Goal: Information Seeking & Learning: Learn about a topic

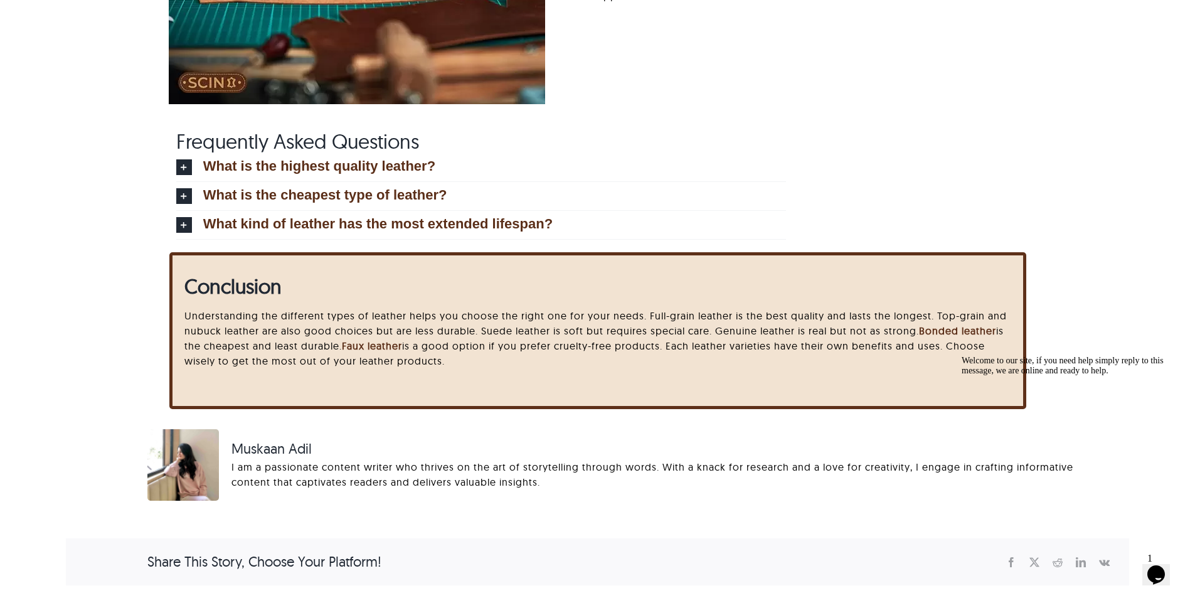
scroll to position [5734, 0]
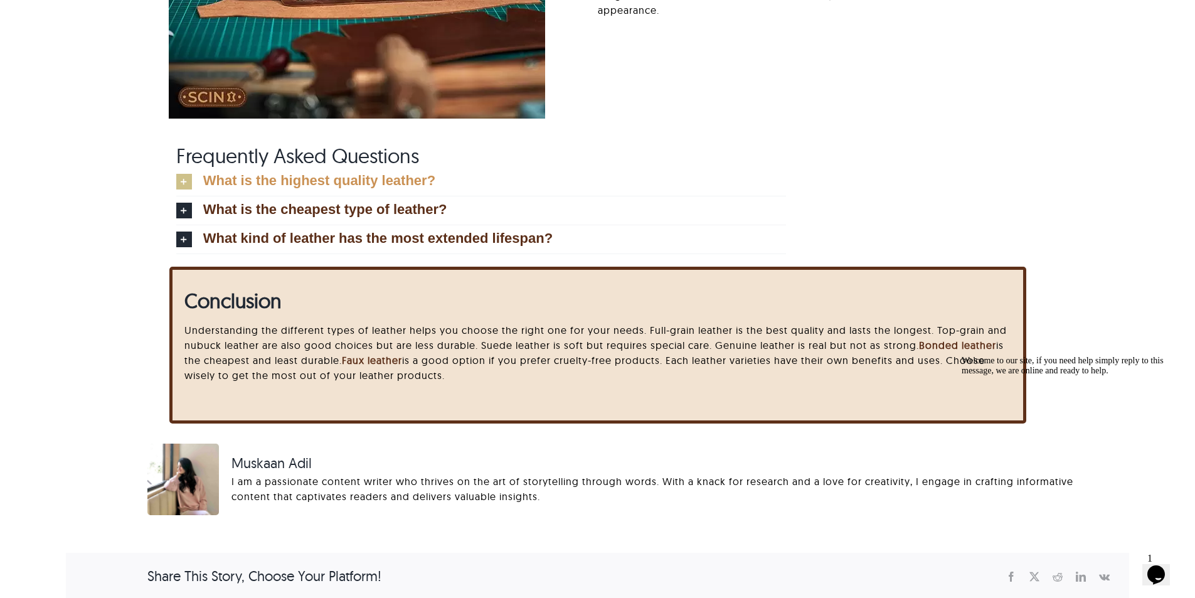
click at [193, 178] on link "What is the highest quality leather?" at bounding box center [481, 181] width 610 height 28
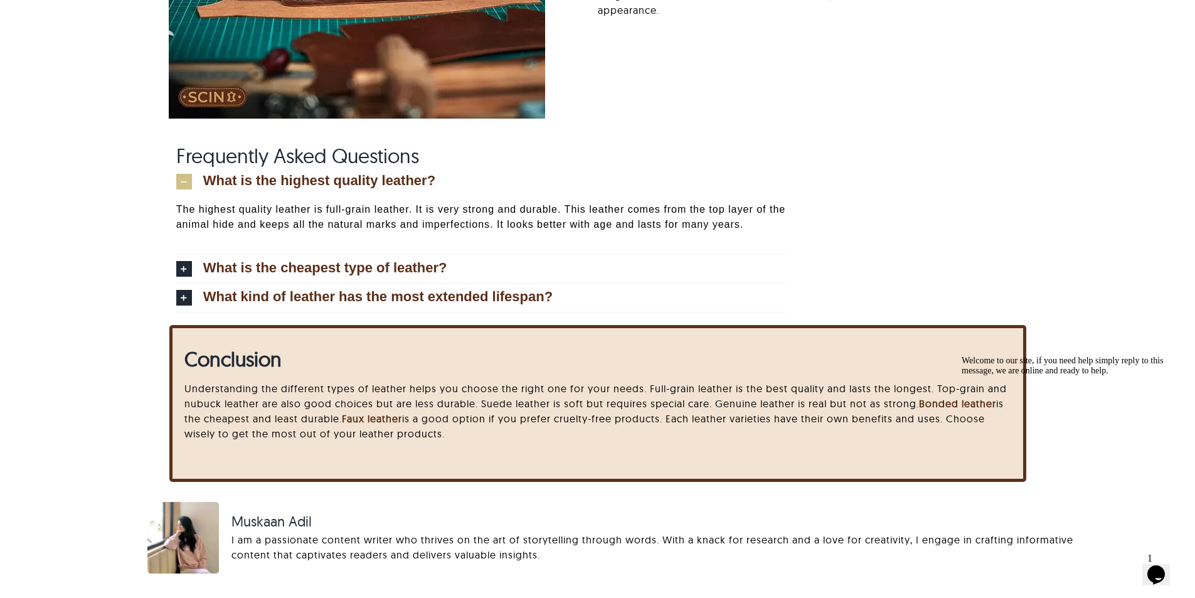
click at [185, 184] on icon at bounding box center [184, 182] width 16 height 16
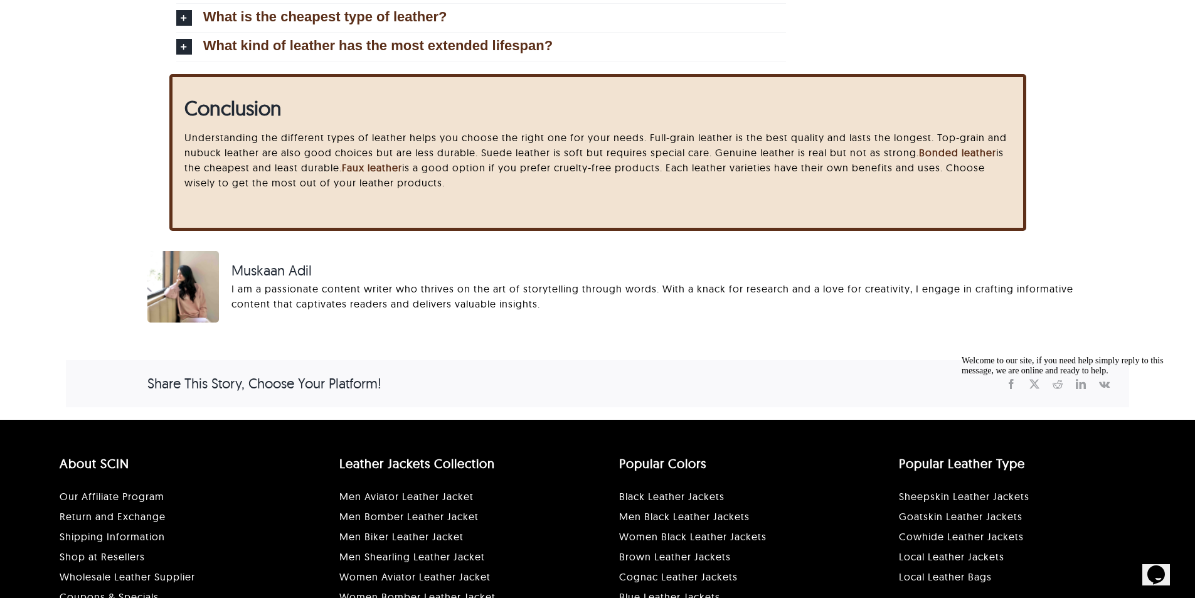
scroll to position [5796, 0]
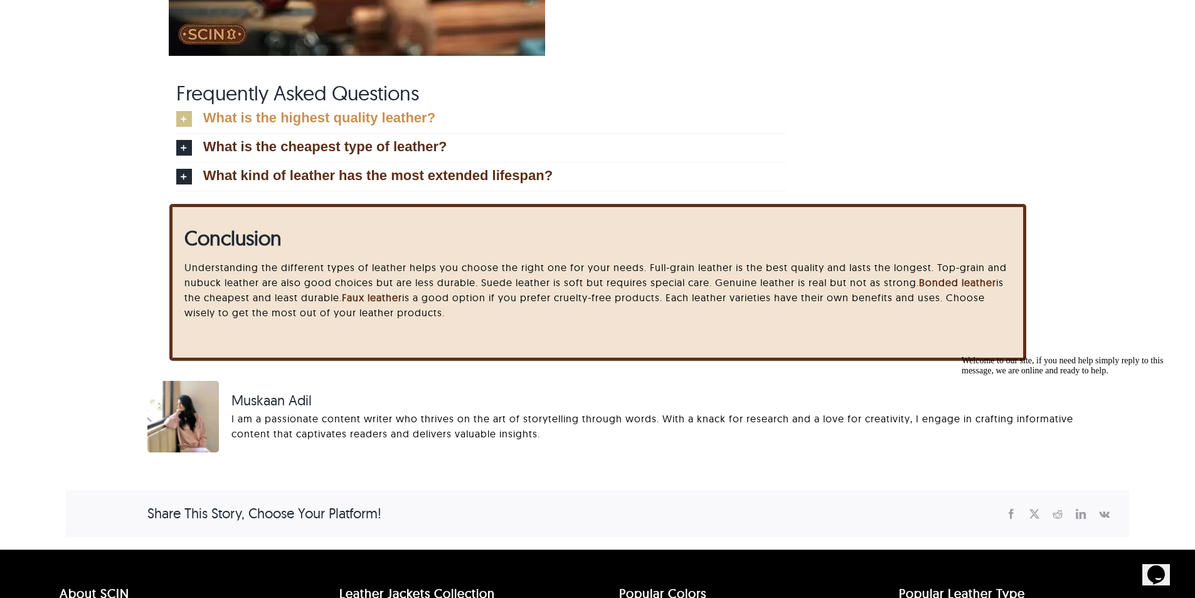
click at [187, 122] on icon at bounding box center [184, 119] width 16 height 16
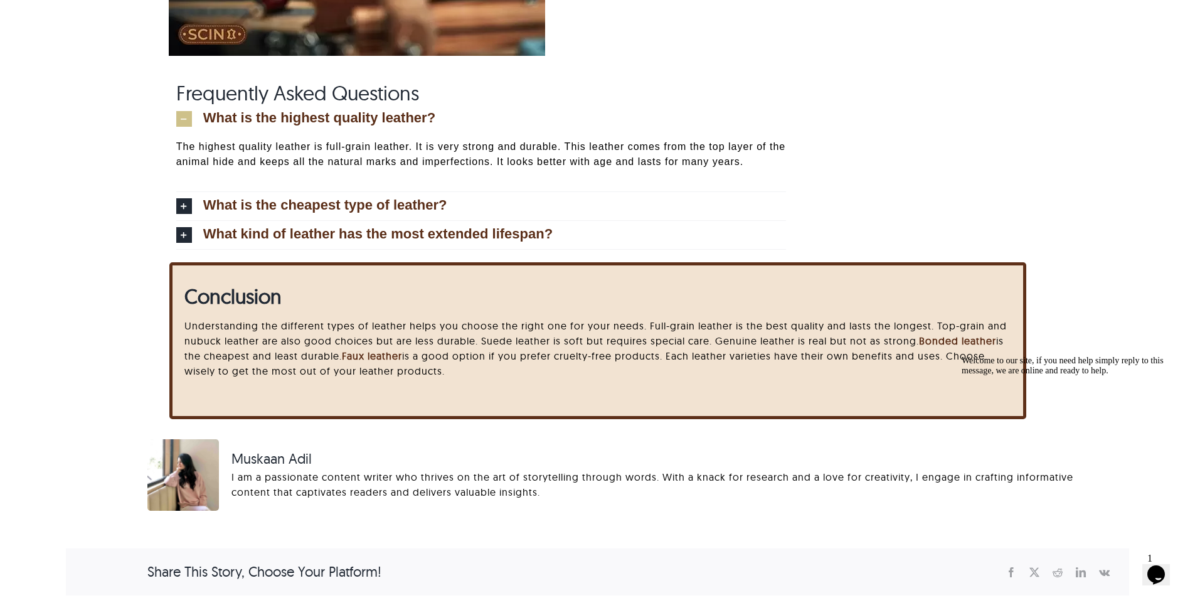
click at [180, 122] on icon at bounding box center [184, 119] width 16 height 16
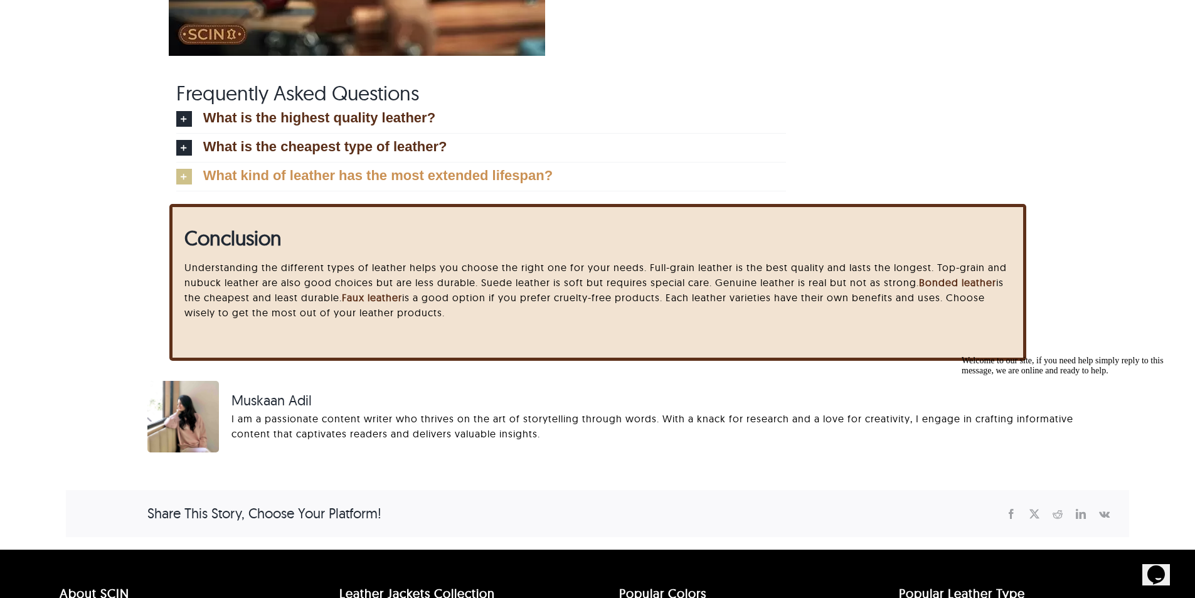
click at [183, 165] on link "What kind of leather has the most extended lifespan?" at bounding box center [481, 176] width 610 height 28
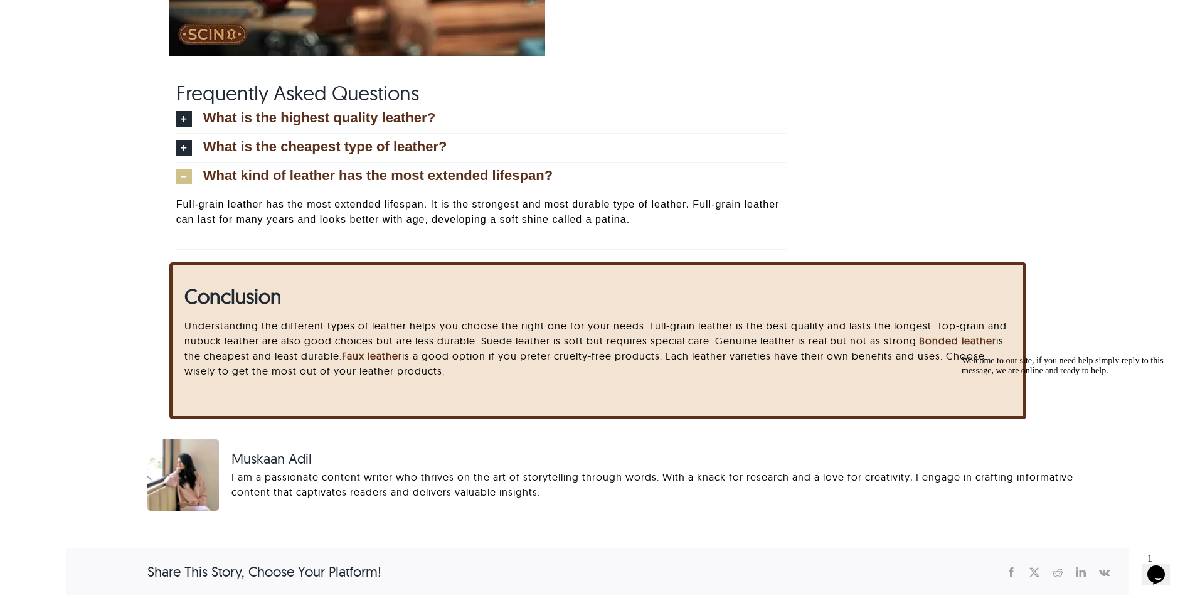
click at [179, 179] on icon at bounding box center [184, 177] width 16 height 16
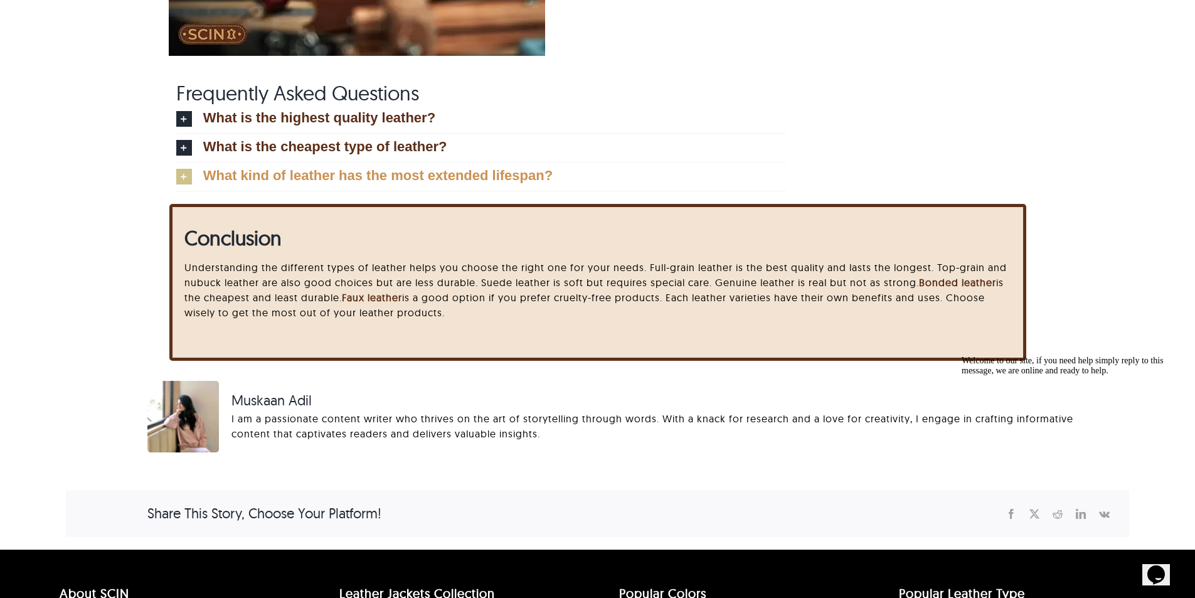
click at [179, 179] on icon at bounding box center [184, 177] width 16 height 16
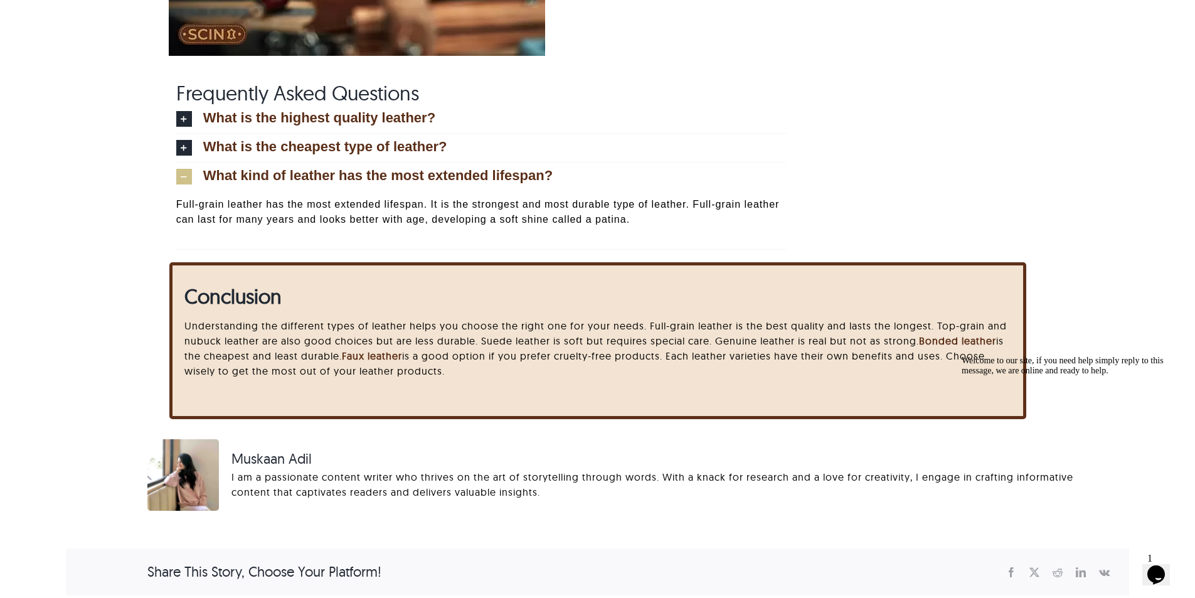
click at [179, 179] on icon at bounding box center [184, 177] width 16 height 16
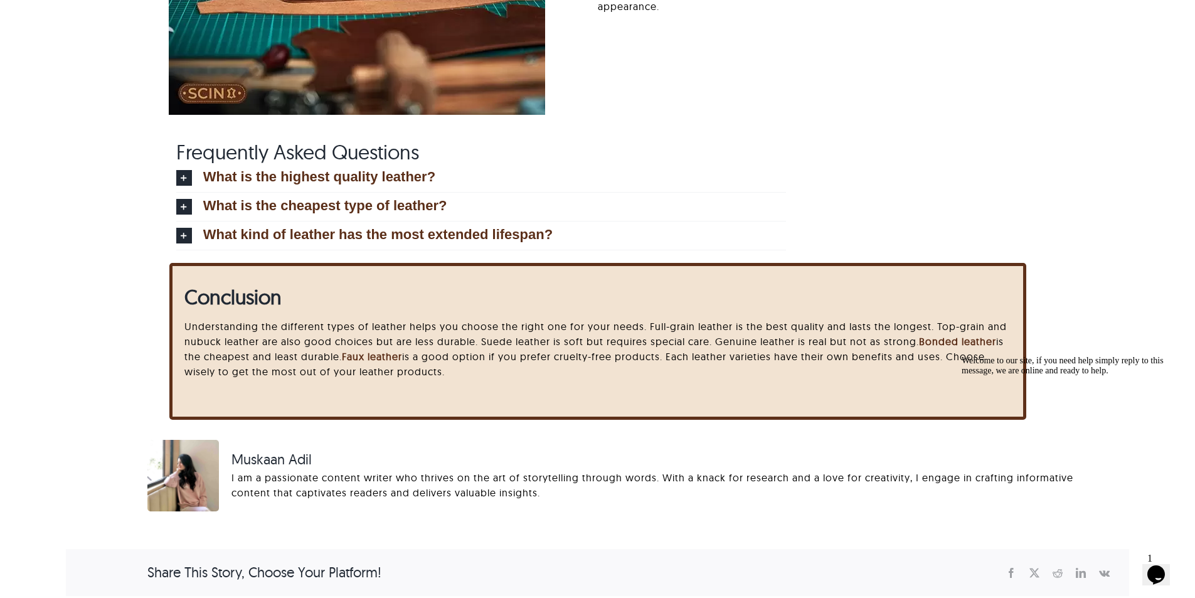
scroll to position [5671, 0]
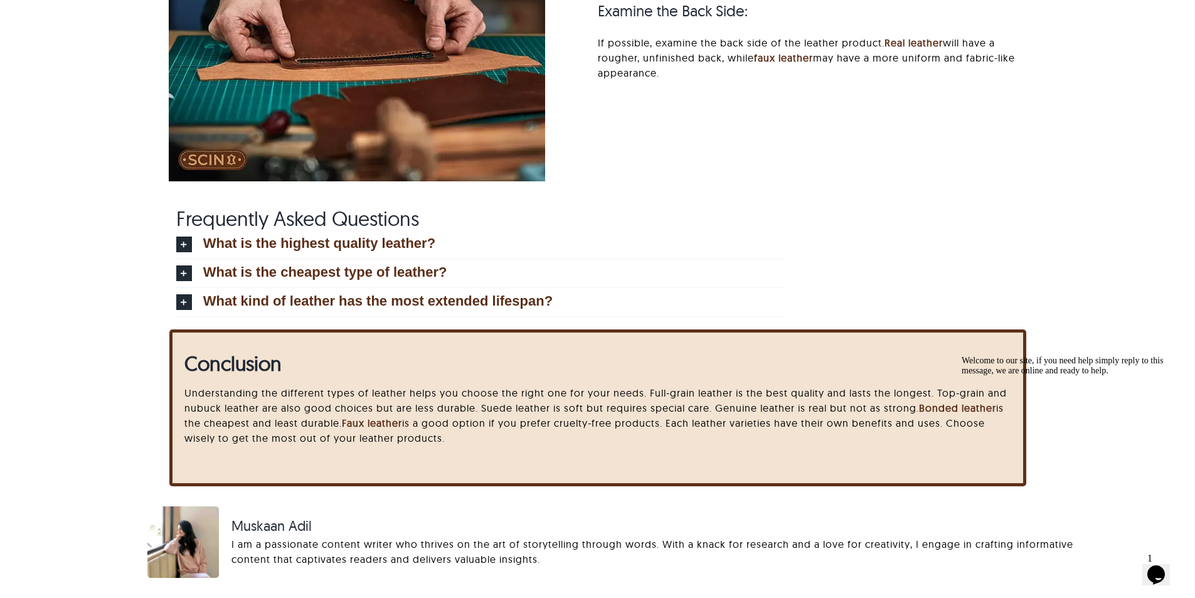
drag, startPoint x: 1168, startPoint y: 446, endPoint x: 2111, endPoint y: 785, distance: 1002.0
click at [962, 356] on icon "Chat attention grabber" at bounding box center [962, 356] width 0 height 0
click at [337, 209] on span "Frequently Asked Questions" at bounding box center [297, 218] width 243 height 25
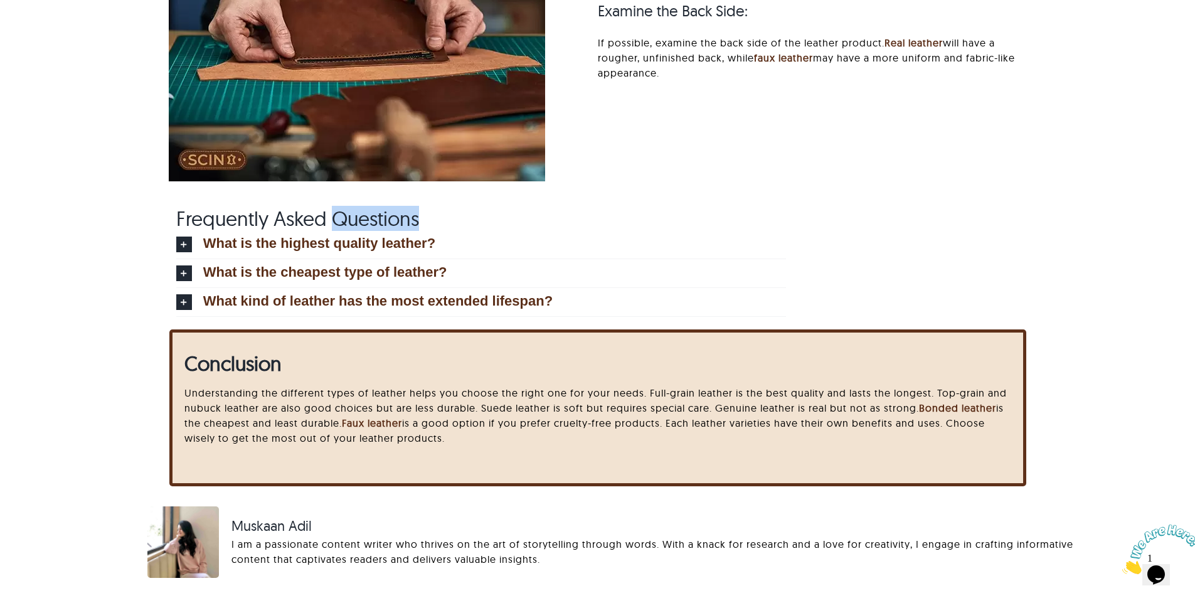
click at [337, 209] on span "Frequently Asked Questions" at bounding box center [297, 218] width 243 height 25
copy div "Frequently Asked Questions"
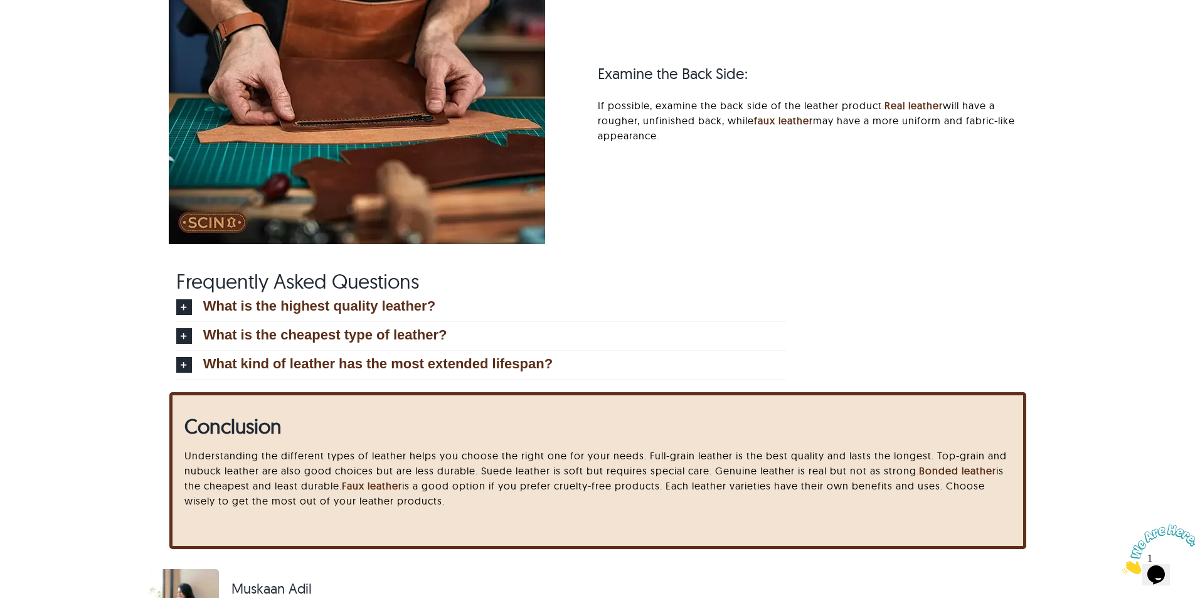
click at [79, 376] on div "Frequently Asked Questions What is the highest quality leather? The highest qua…" at bounding box center [597, 330] width 1063 height 123
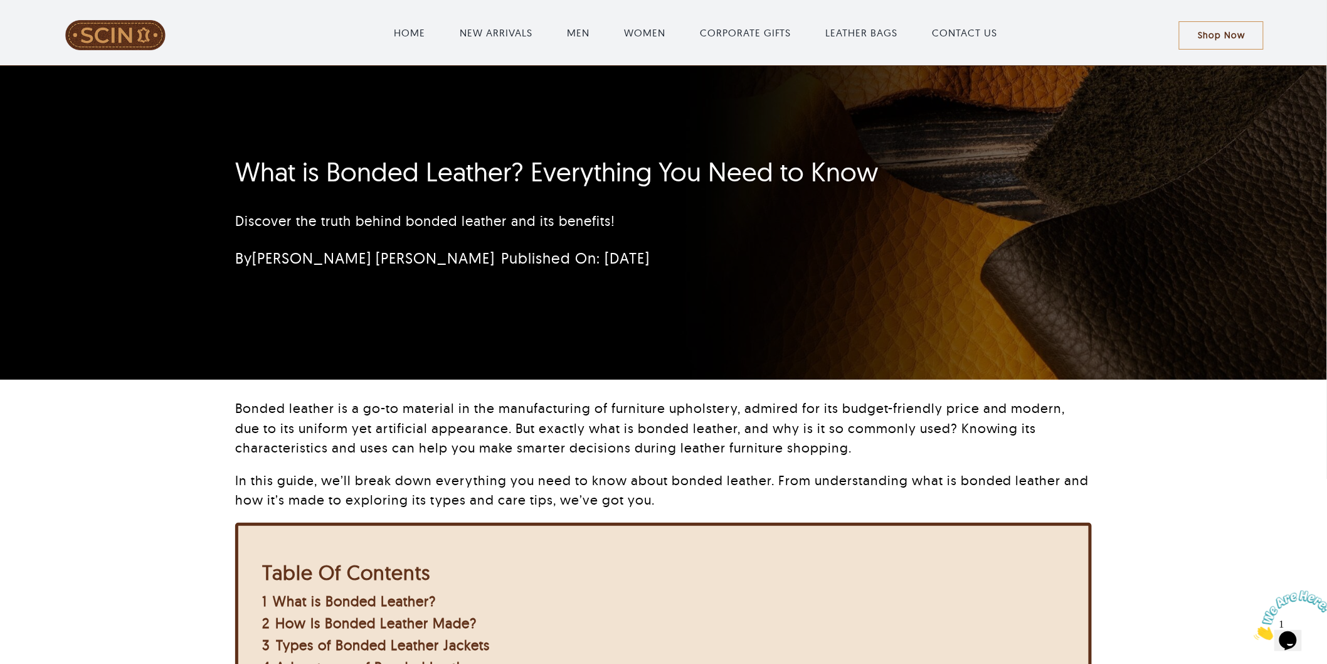
click at [1145, 492] on div "Bonded leather is a go-to material in the manufacturing of furniture upholstery…" at bounding box center [664, 615] width 1196 height 434
click at [142, 35] on span at bounding box center [115, 35] width 193 height 30
click at [128, 38] on span at bounding box center [115, 35] width 193 height 30
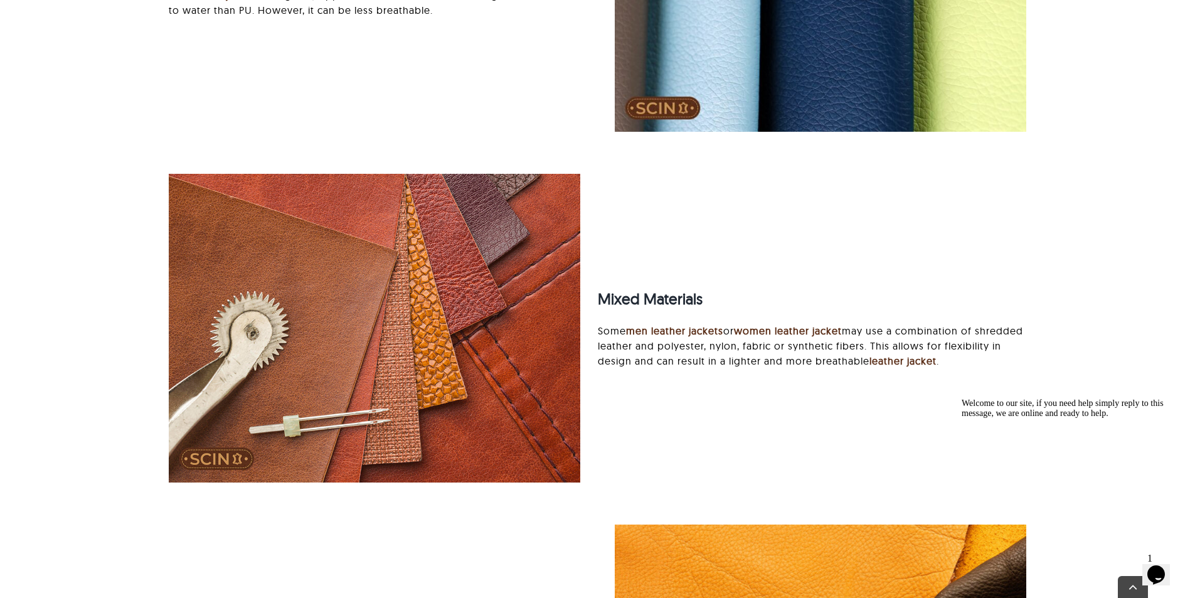
scroll to position [2948, 0]
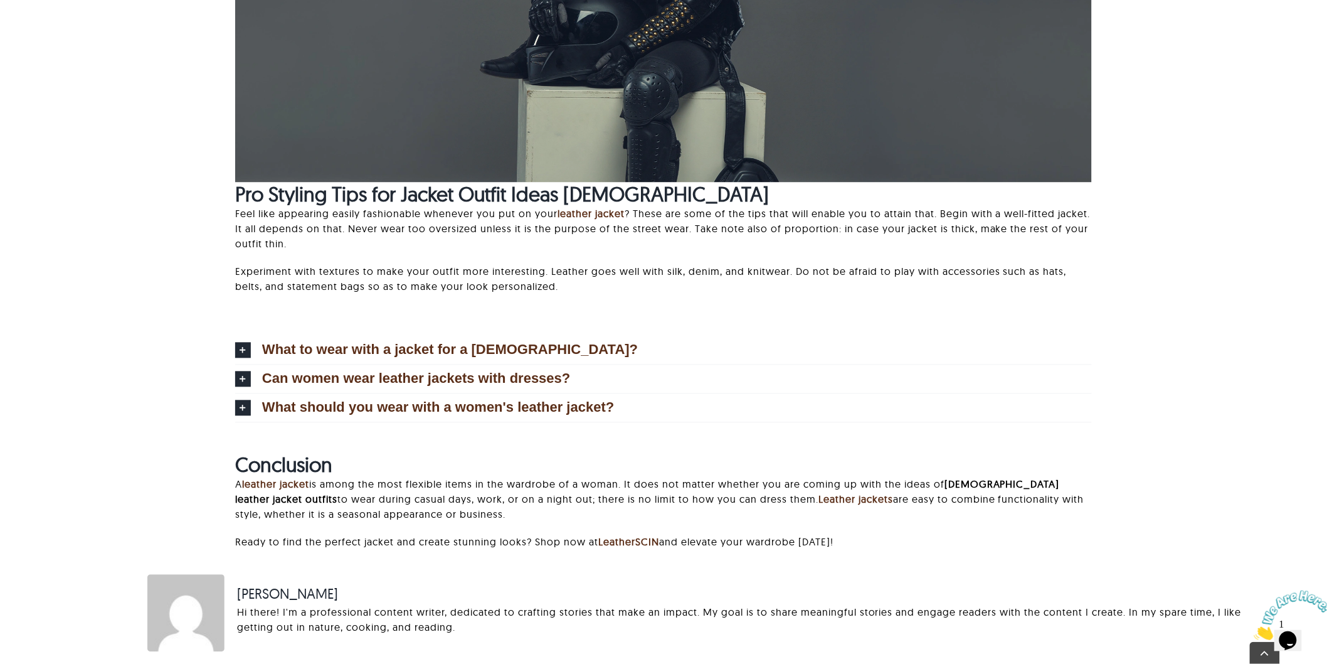
scroll to position [2996, 0]
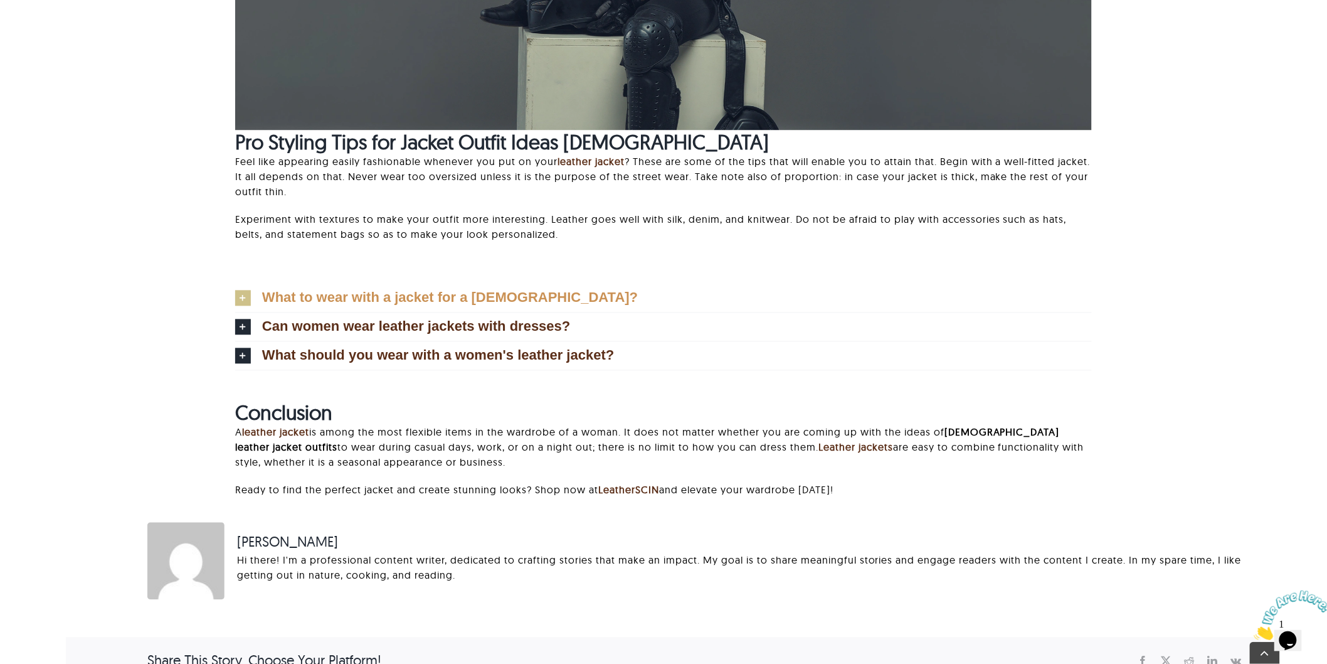
click at [497, 291] on span "What to wear with a jacket for a [DEMOGRAPHIC_DATA]?" at bounding box center [450, 297] width 376 height 14
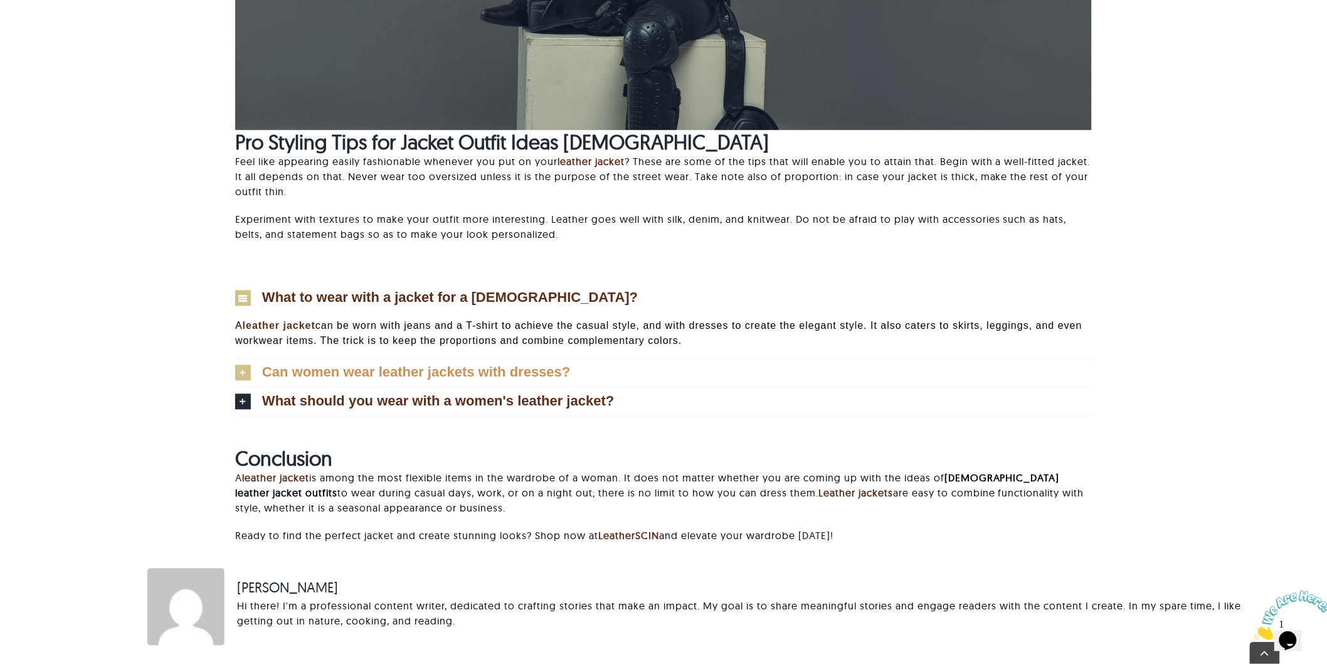
click at [424, 369] on span "Can women wear leather jackets with dresses?" at bounding box center [416, 372] width 309 height 14
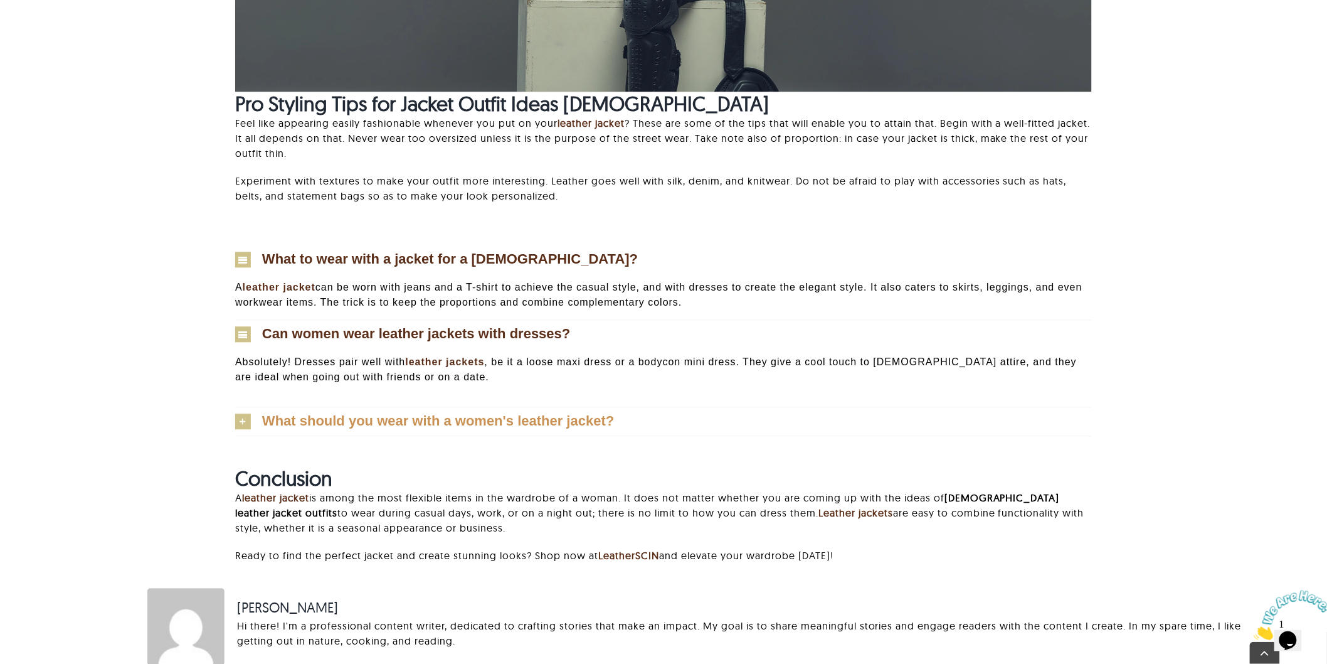
scroll to position [3066, 0]
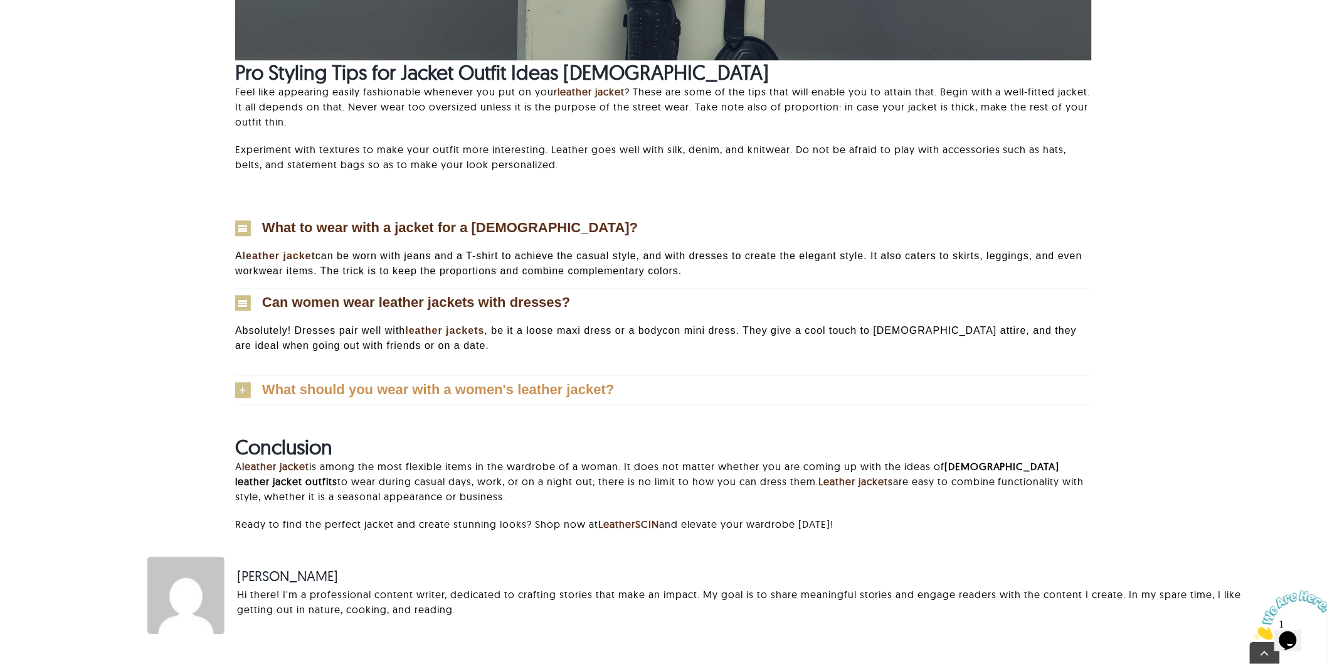
click at [616, 395] on link "What should you wear with a women's leather jacket?" at bounding box center [663, 390] width 857 height 28
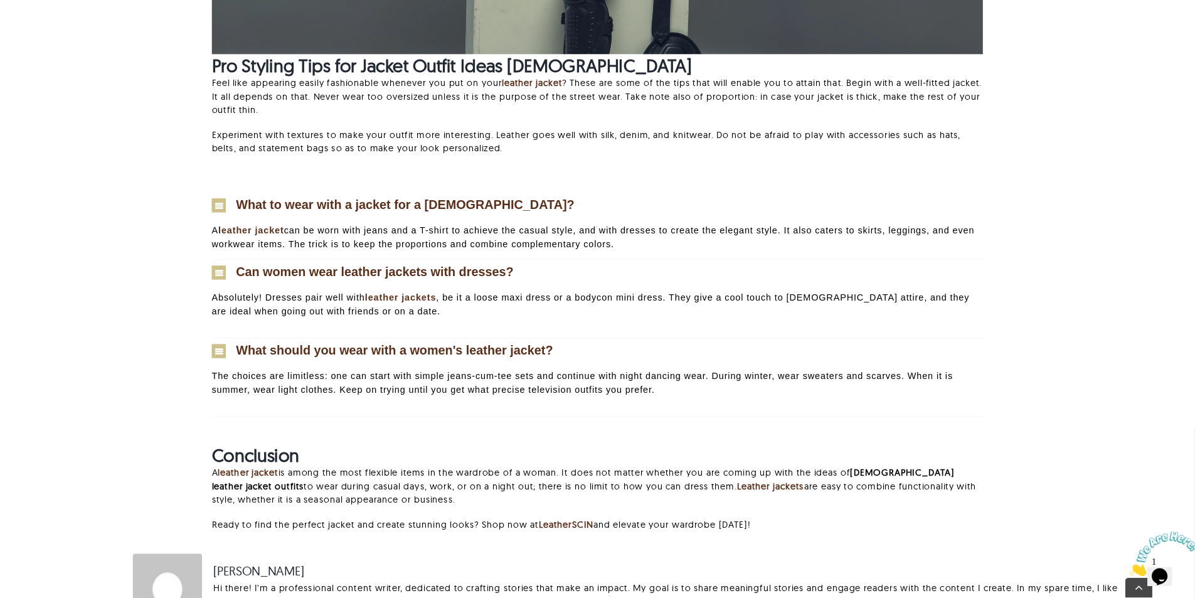
scroll to position [3136, 0]
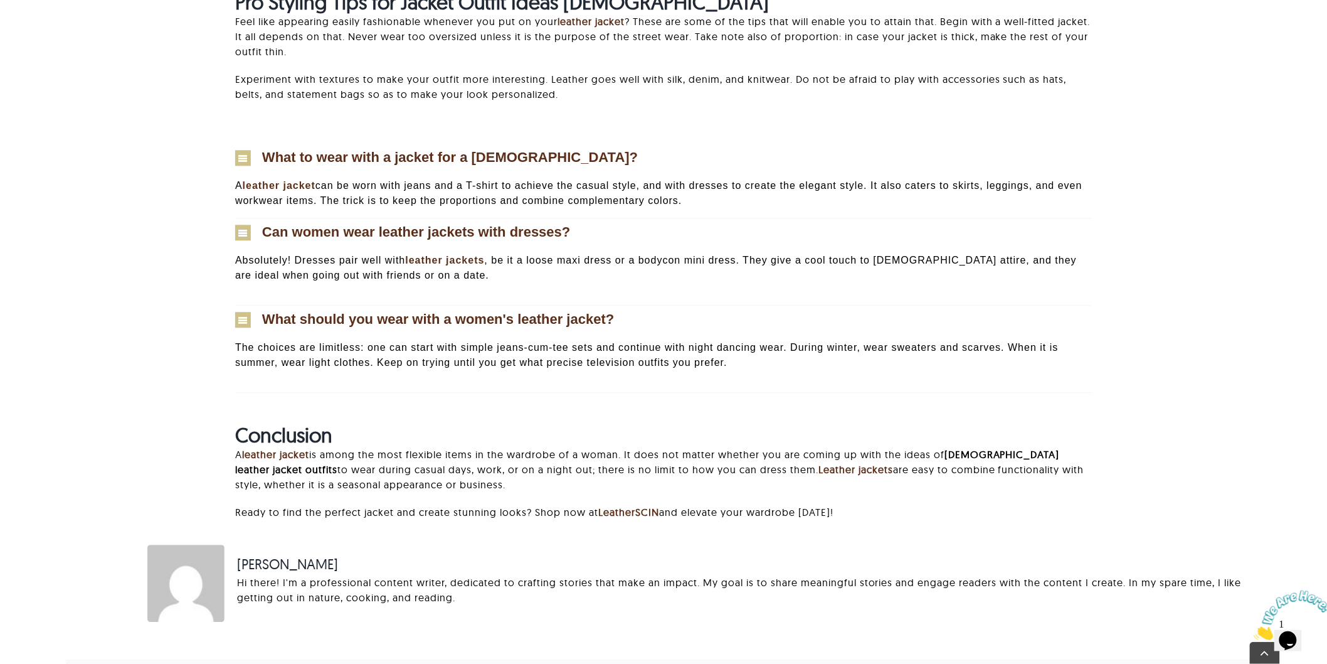
click at [242, 312] on link "What should you wear with a women's leather jacket?" at bounding box center [663, 319] width 857 height 28
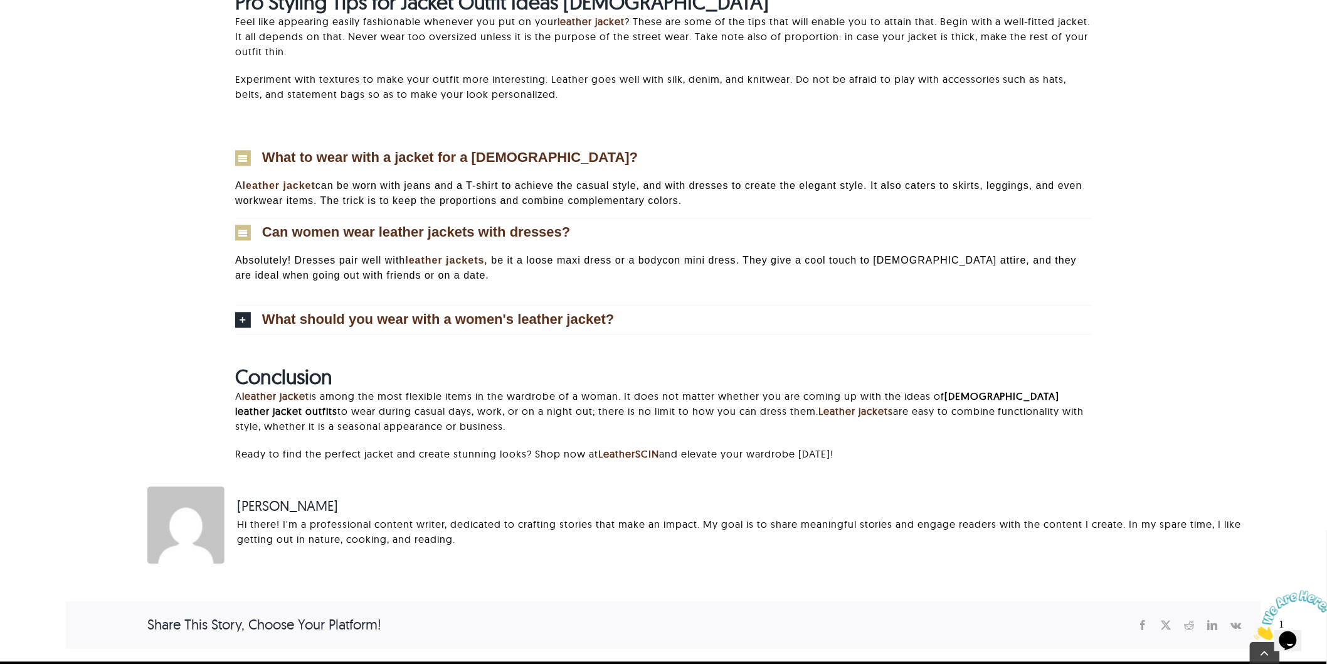
click at [246, 236] on icon at bounding box center [243, 233] width 16 height 16
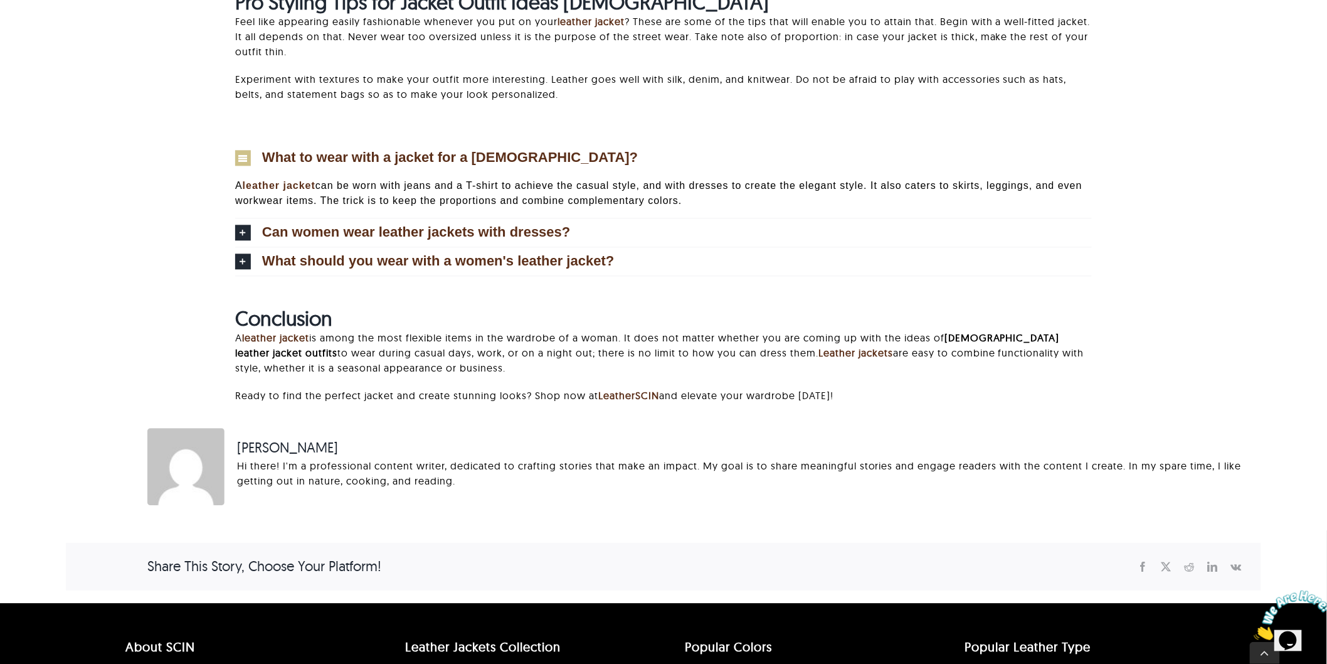
click at [247, 159] on icon at bounding box center [243, 158] width 16 height 16
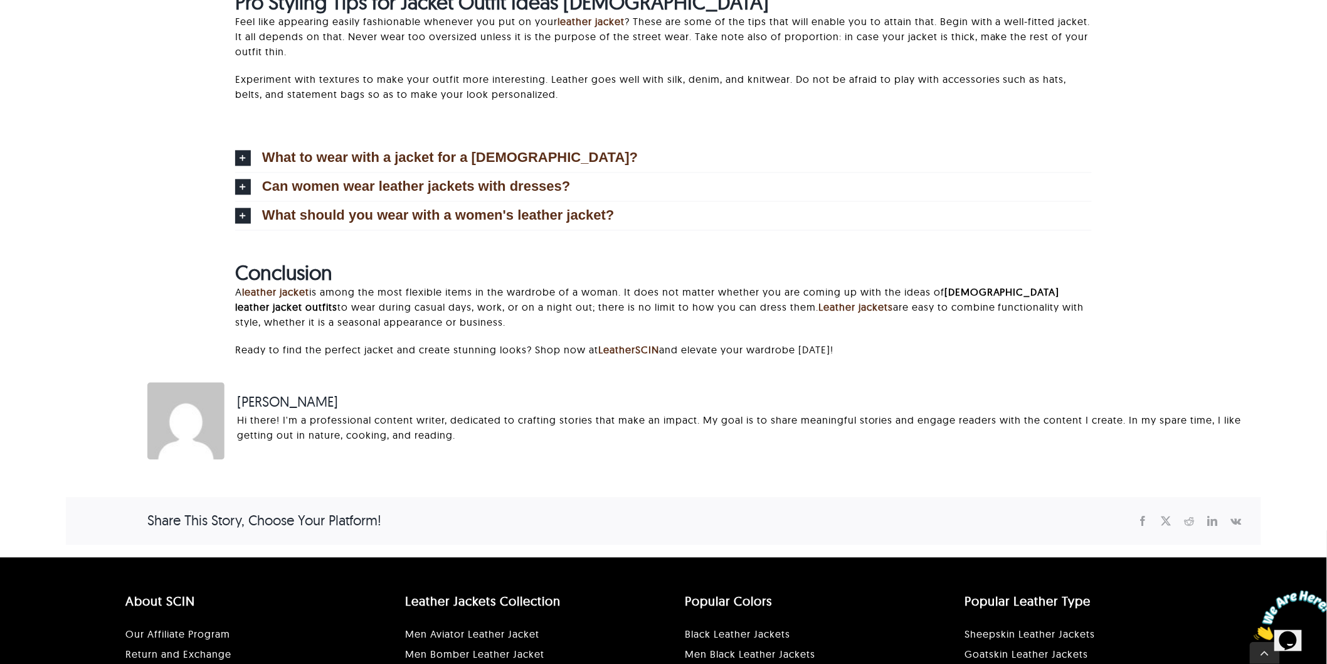
click at [117, 320] on div "Conclusion A leather jacket is among the most flexible items in the wardrobe of…" at bounding box center [664, 312] width 1196 height 139
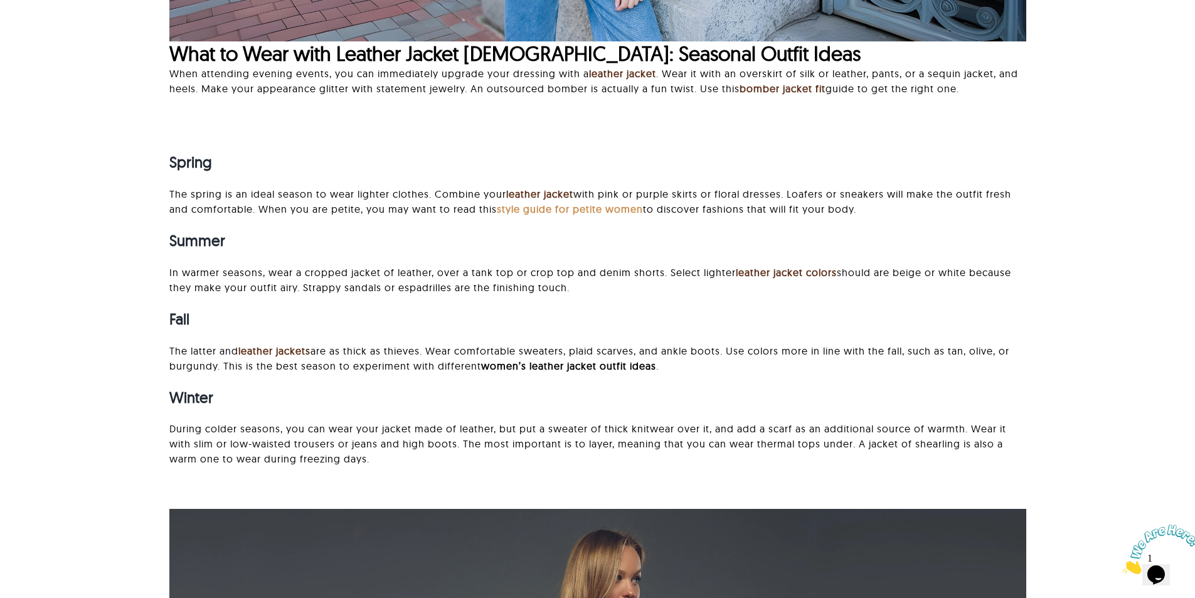
scroll to position [2133, 0]
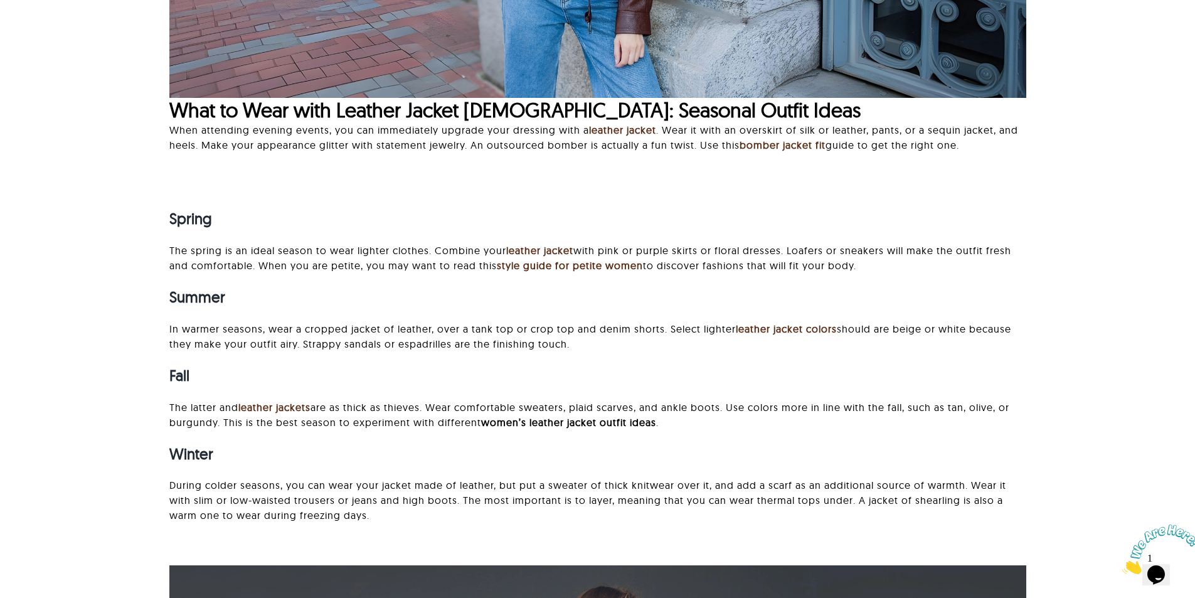
drag, startPoint x: 549, startPoint y: 265, endPoint x: 623, endPoint y: 220, distance: 86.9
click at [549, 265] on strong "style guide for petite women" at bounding box center [570, 265] width 146 height 13
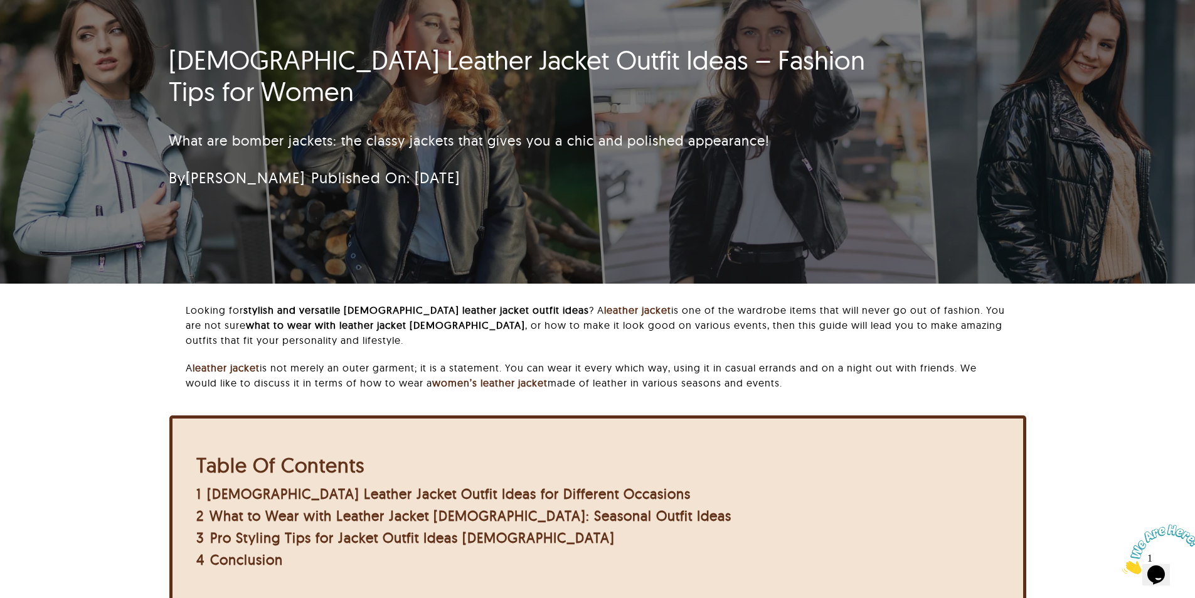
scroll to position [0, 0]
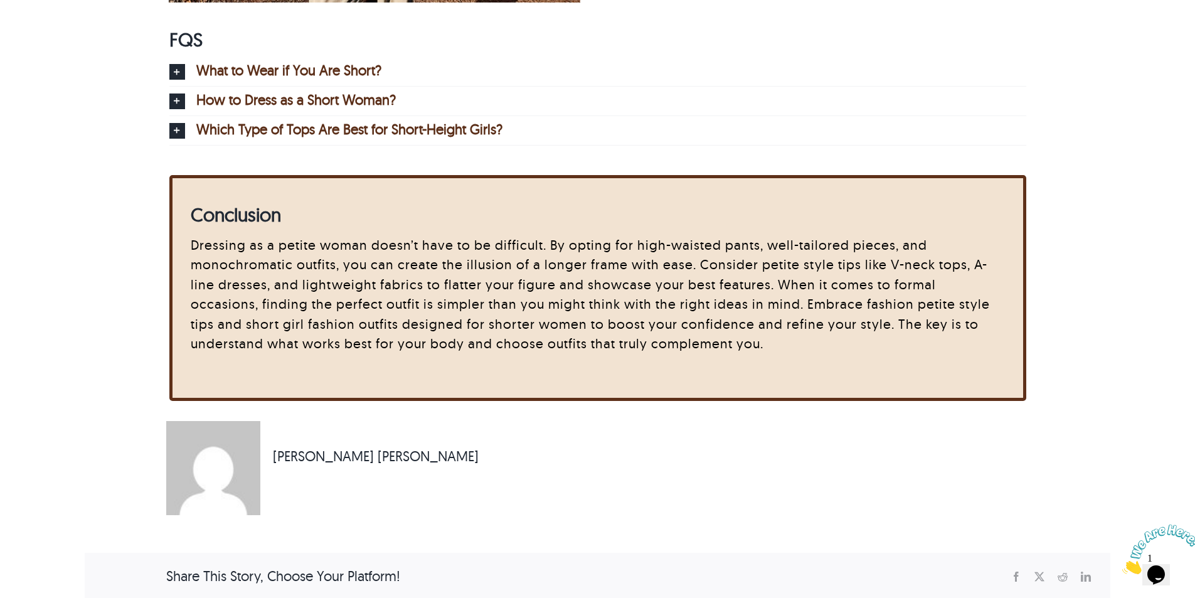
scroll to position [5833, 0]
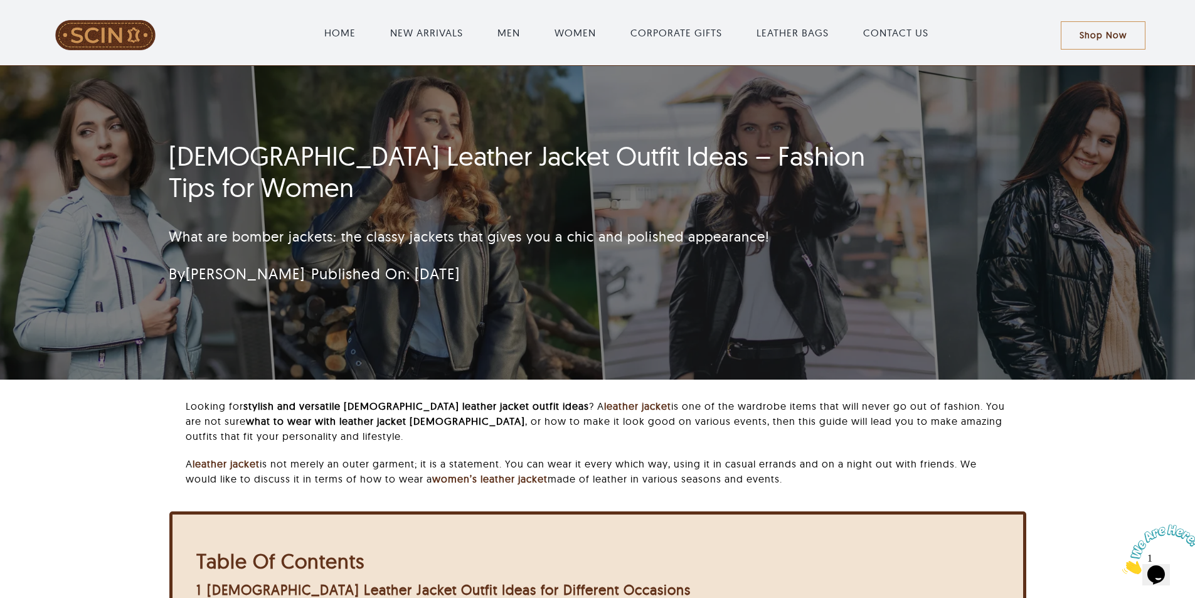
click at [124, 247] on div "[DEMOGRAPHIC_DATA] Leather Jacket Outfit Ideas – Fashion Tips for Women What ar…" at bounding box center [597, 223] width 1195 height 314
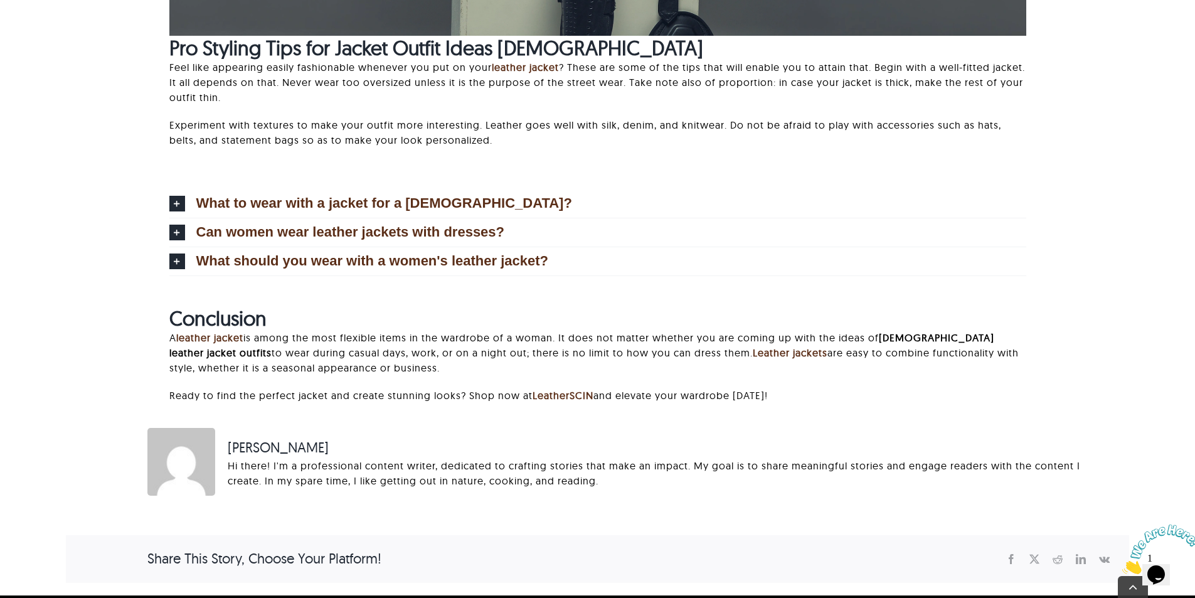
scroll to position [3199, 0]
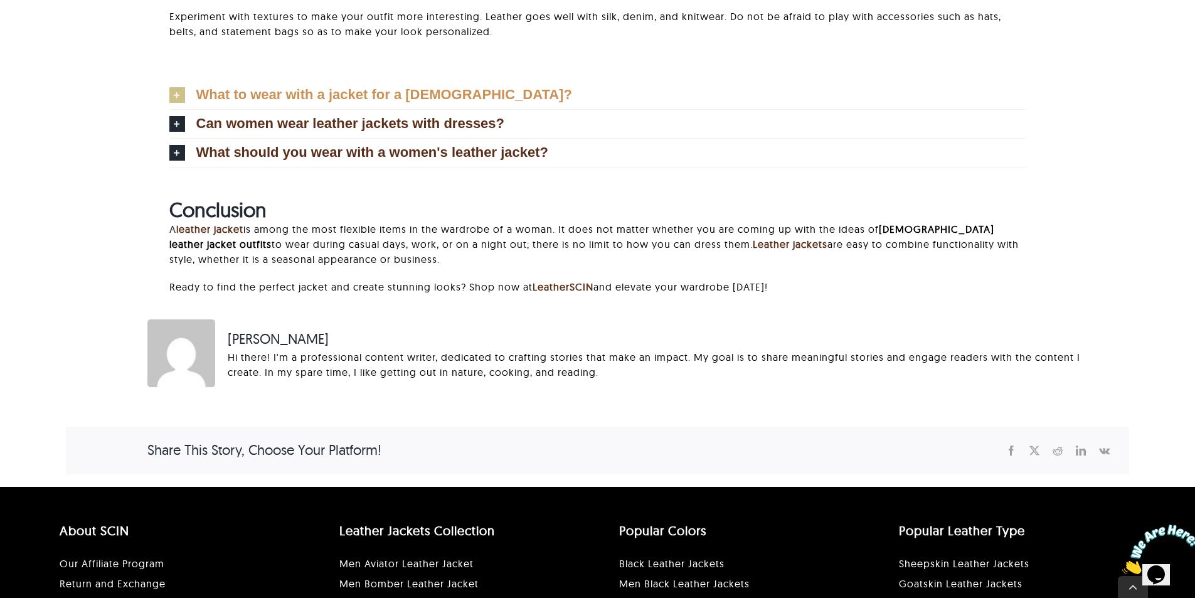
click at [176, 100] on icon at bounding box center [177, 95] width 16 height 16
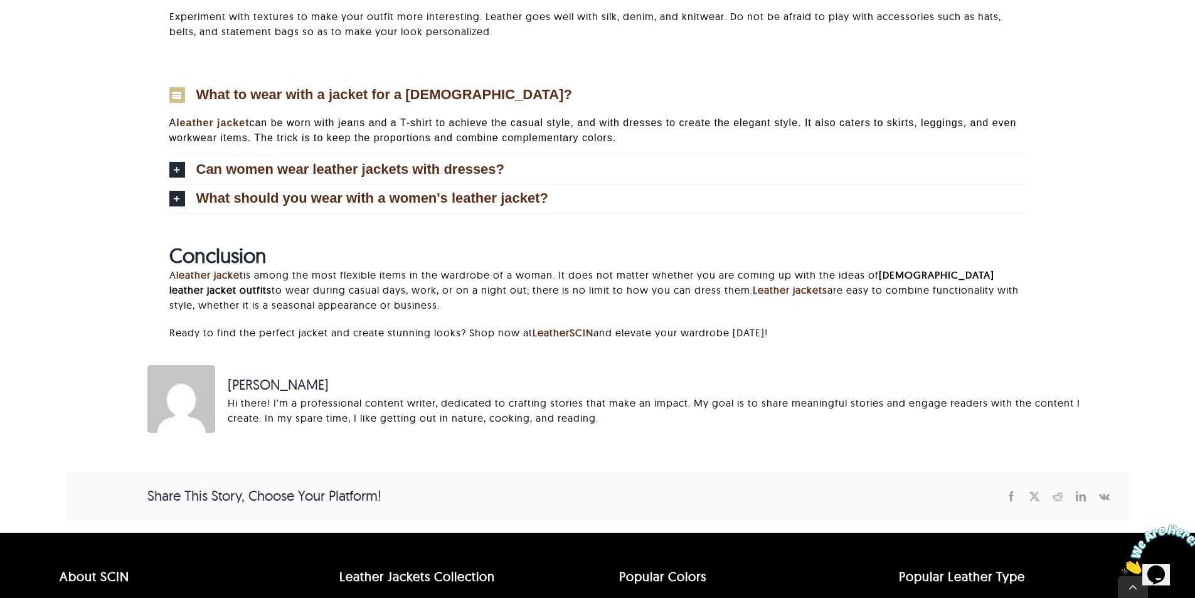
click at [176, 100] on icon at bounding box center [177, 95] width 16 height 16
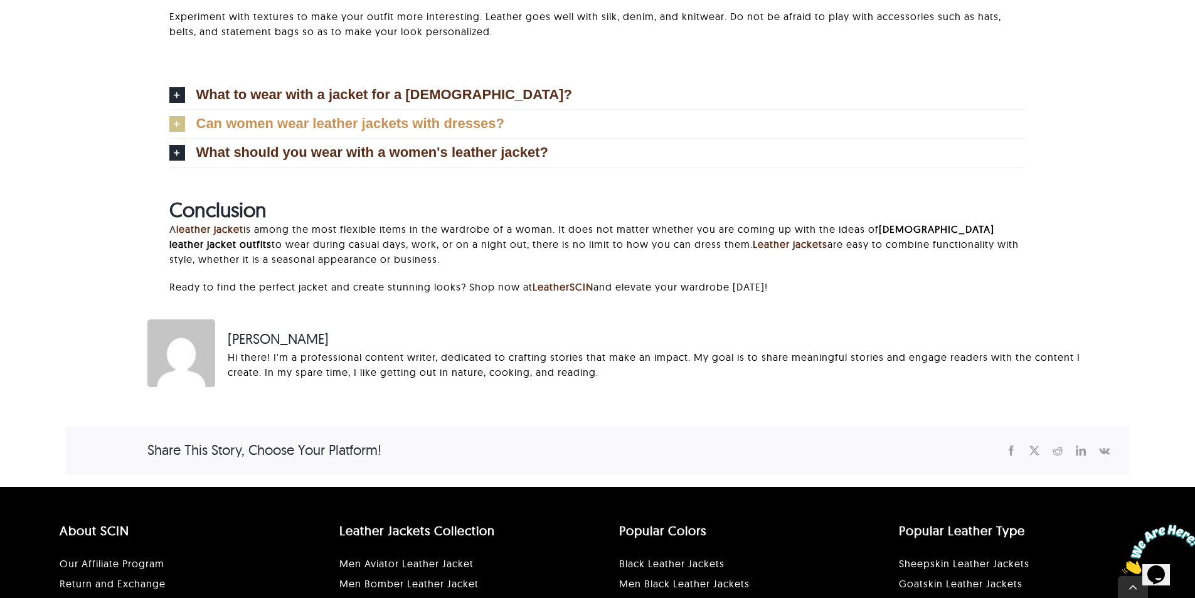
click at [176, 117] on icon at bounding box center [177, 124] width 16 height 16
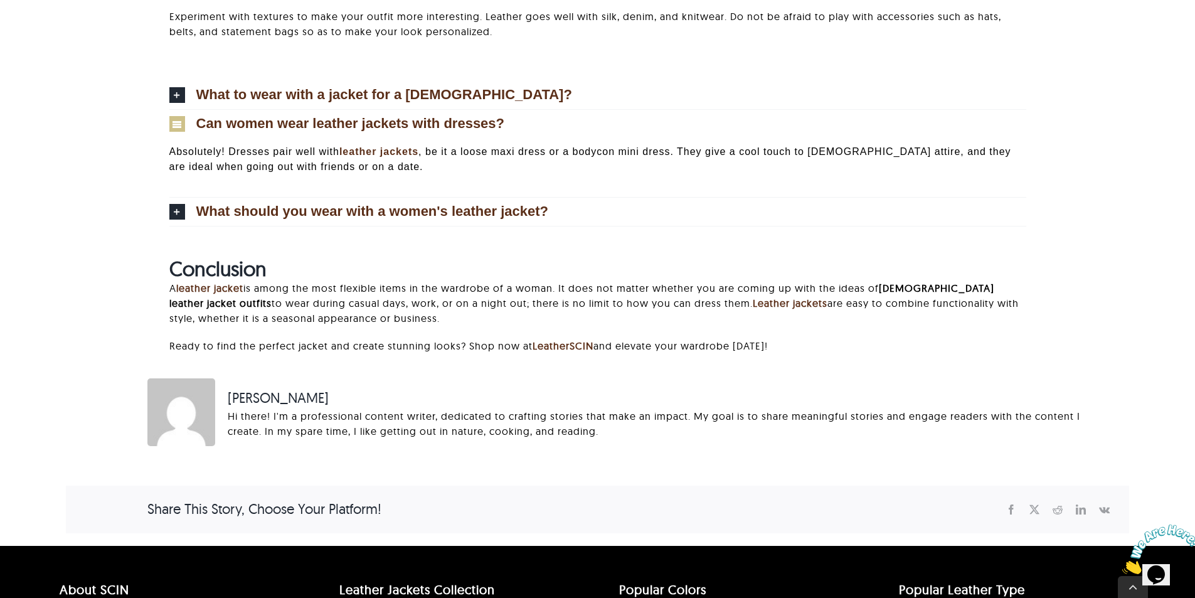
click at [176, 117] on icon at bounding box center [177, 124] width 16 height 16
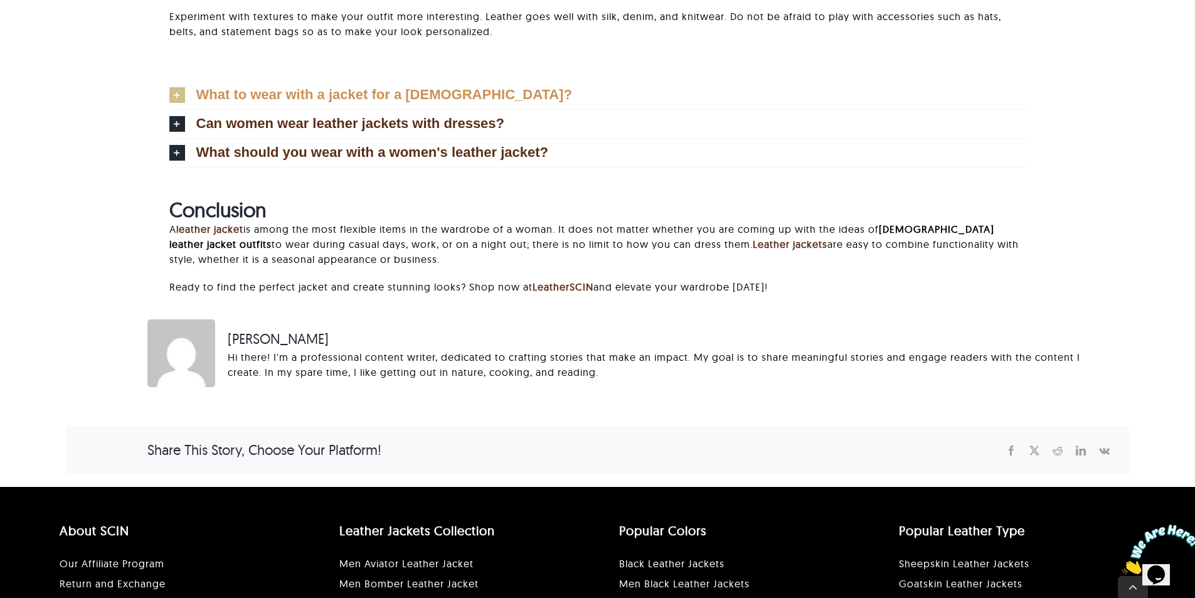
click at [176, 83] on link "What to wear with a jacket for a [DEMOGRAPHIC_DATA]?" at bounding box center [597, 95] width 857 height 28
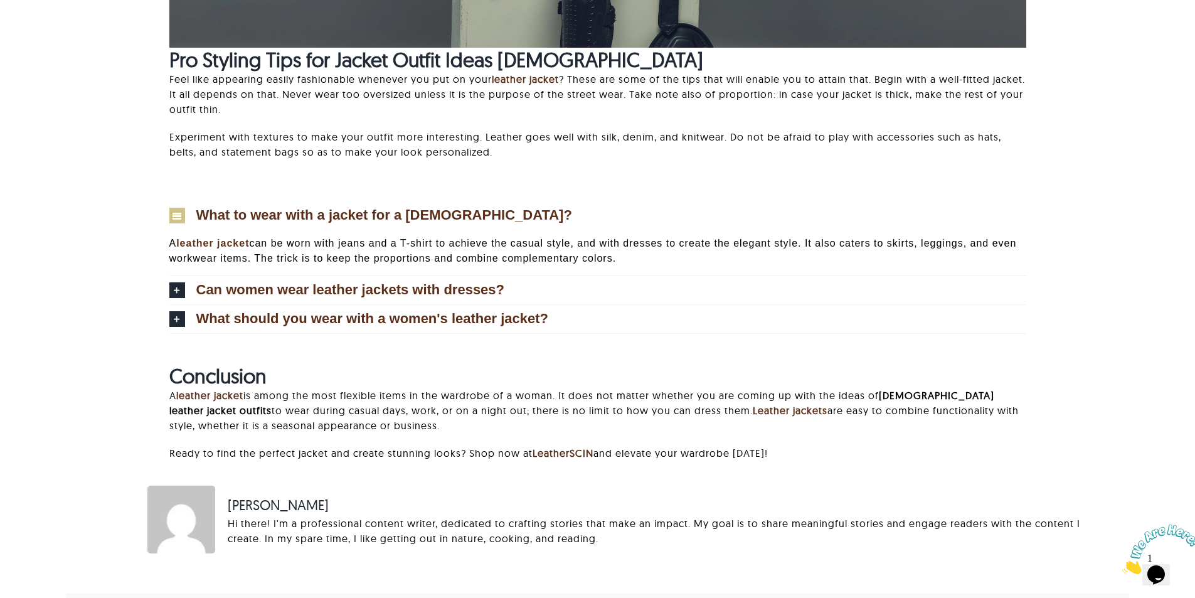
scroll to position [3074, 0]
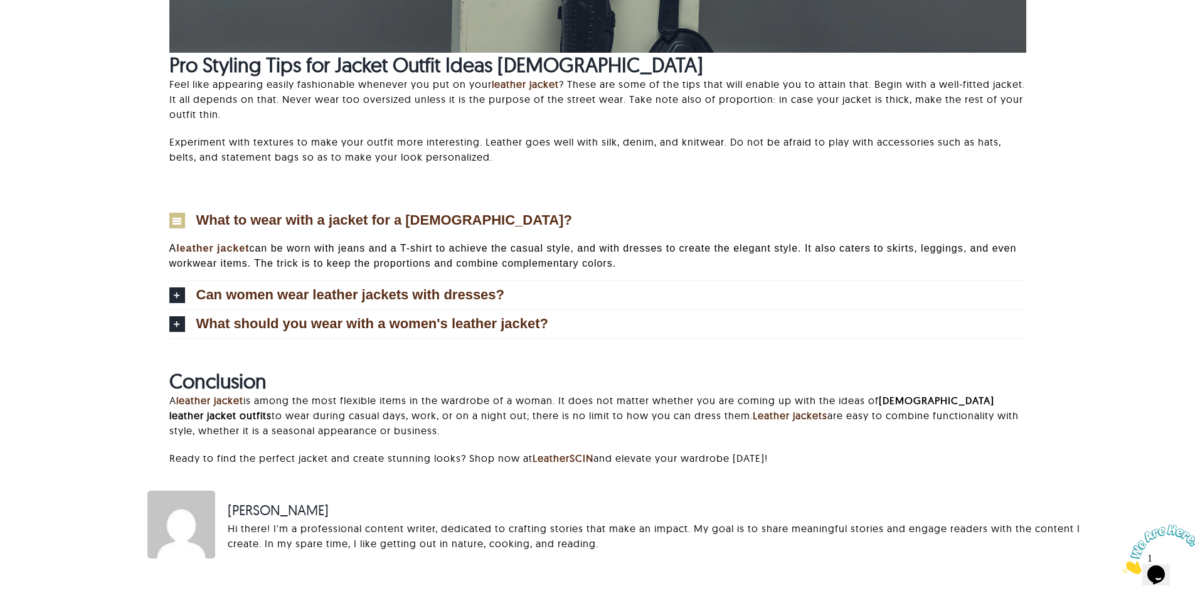
click at [262, 202] on div "What to wear with a jacket for a [DEMOGRAPHIC_DATA]? A leather jacket can be wo…" at bounding box center [597, 263] width 857 height 149
click at [262, 214] on span "What to wear with a jacket for a [DEMOGRAPHIC_DATA]?" at bounding box center [384, 220] width 376 height 14
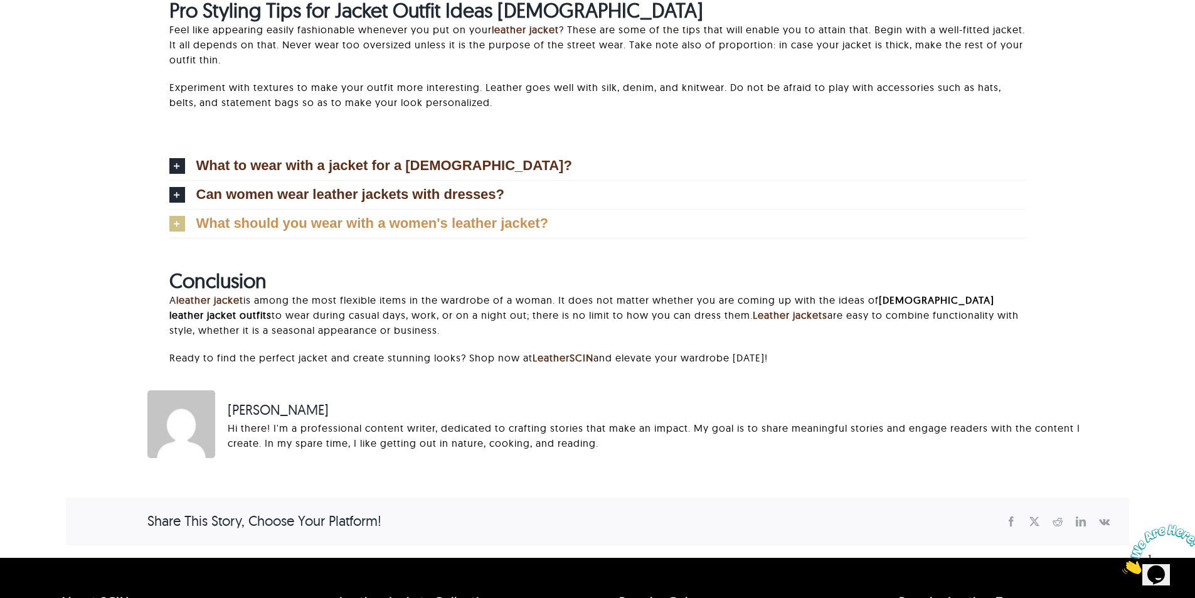
scroll to position [3011, 0]
